Goal: Ask a question

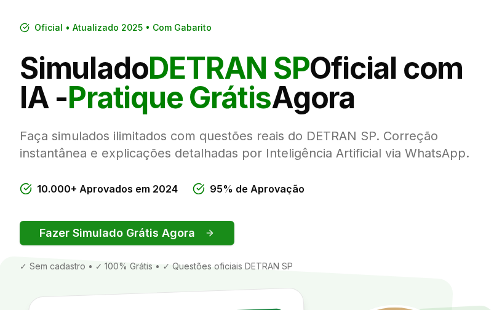
scroll to position [77, 0]
click at [159, 229] on button "Fazer Simulado Grátis Agora" at bounding box center [127, 233] width 215 height 25
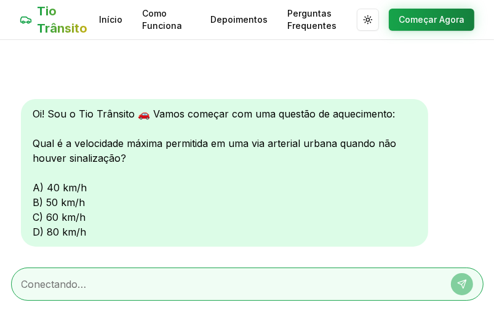
scroll to position [30, 0]
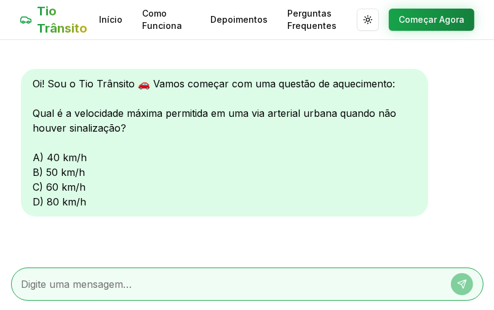
click at [39, 158] on div "Oi! Sou o Tio Trânsito 🚗 Vamos começar com uma questão de aquecimento: Qual é a…" at bounding box center [224, 143] width 407 height 148
click at [38, 157] on div "Oi! Sou o Tio Trânsito 🚗 Vamos começar com uma questão de aquecimento: Qual é a…" at bounding box center [224, 143] width 407 height 148
click at [79, 285] on textarea at bounding box center [230, 284] width 417 height 15
type textarea "a"
click at [460, 285] on icon at bounding box center [462, 284] width 10 height 10
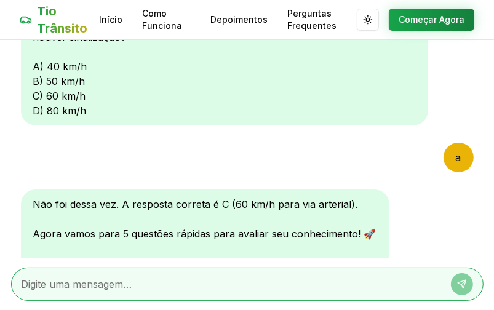
scroll to position [256, 0]
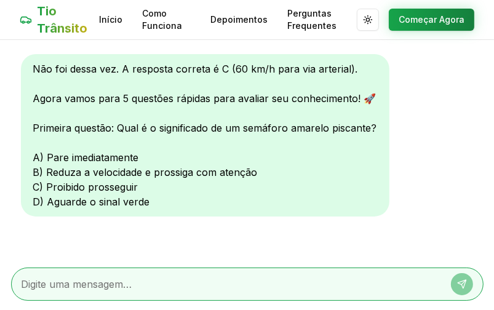
click at [280, 285] on textarea at bounding box center [230, 284] width 417 height 15
type textarea "d"
click at [459, 282] on icon at bounding box center [462, 284] width 10 height 10
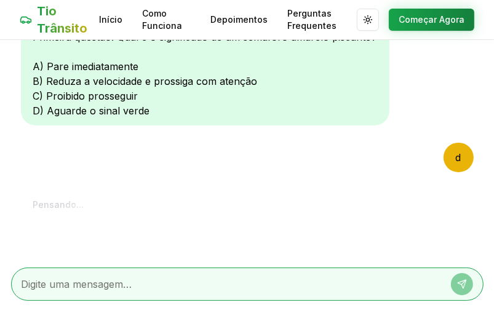
scroll to position [576, 0]
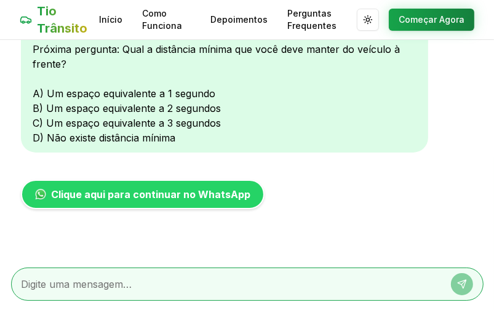
click at [89, 280] on textarea at bounding box center [230, 284] width 417 height 15
type textarea "d"
click at [461, 279] on icon at bounding box center [462, 284] width 10 height 10
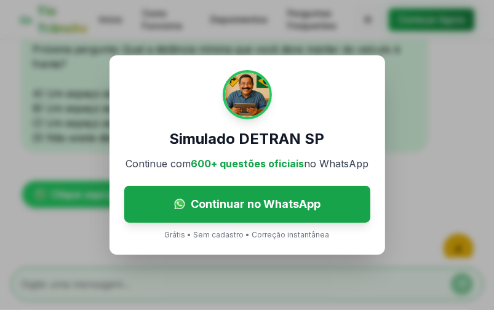
scroll to position [832, 0]
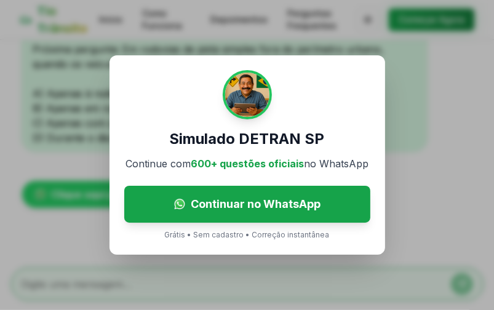
click at [427, 100] on div "Simulado DETRAN SP Continue com 600+ questões oficiais no WhatsApp Continuar no…" at bounding box center [247, 155] width 494 height 310
click at [281, 25] on div "Simulado DETRAN SP Continue com 600+ questões oficiais no WhatsApp Continuar no…" at bounding box center [247, 155] width 494 height 310
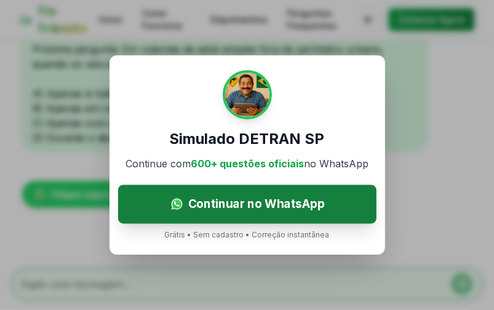
click at [260, 202] on span "Continuar no WhatsApp" at bounding box center [256, 204] width 137 height 18
